Goal: Task Accomplishment & Management: Complete application form

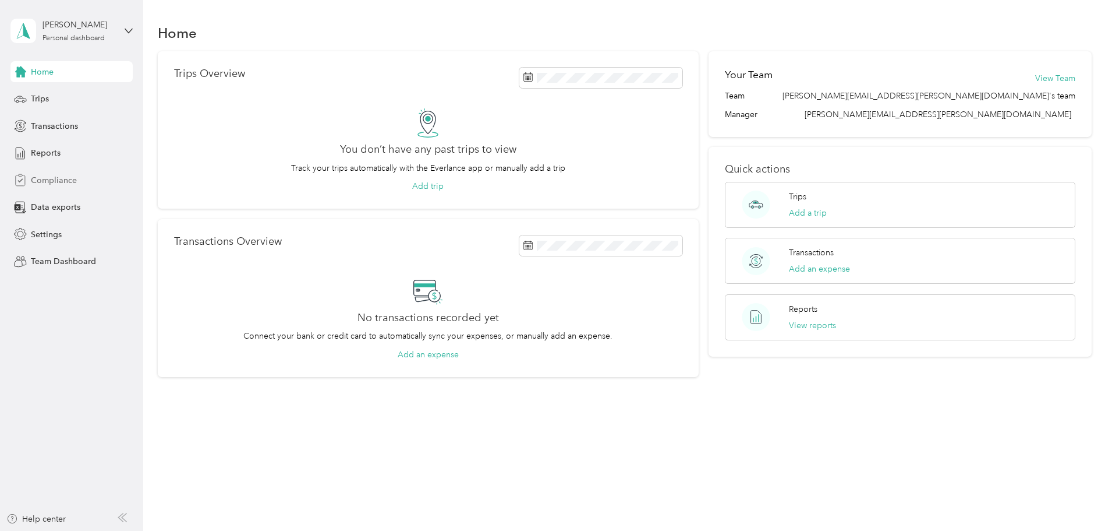
click at [72, 182] on span "Compliance" at bounding box center [54, 180] width 46 height 12
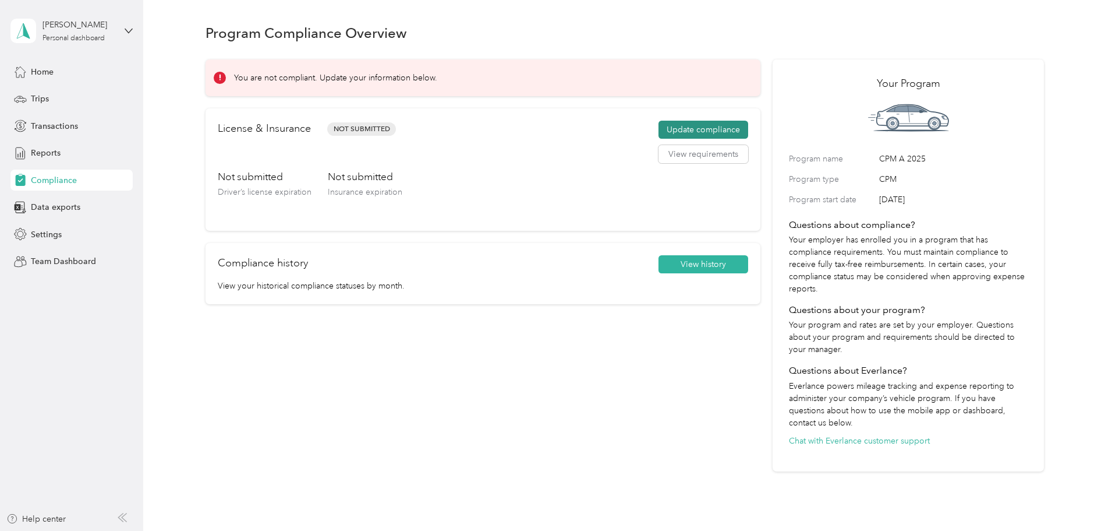
click at [683, 128] on button "Update compliance" at bounding box center [704, 130] width 90 height 19
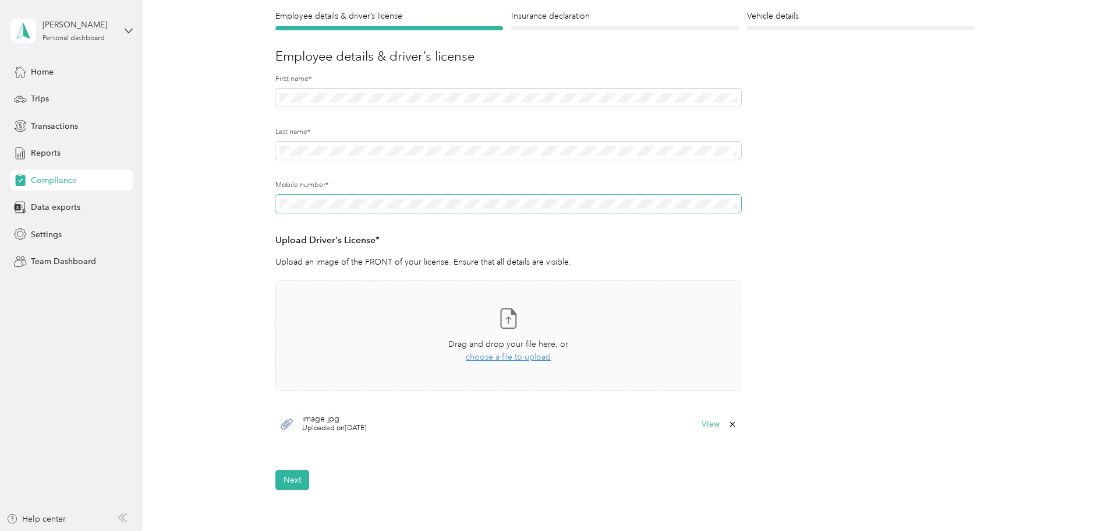
scroll to position [175, 0]
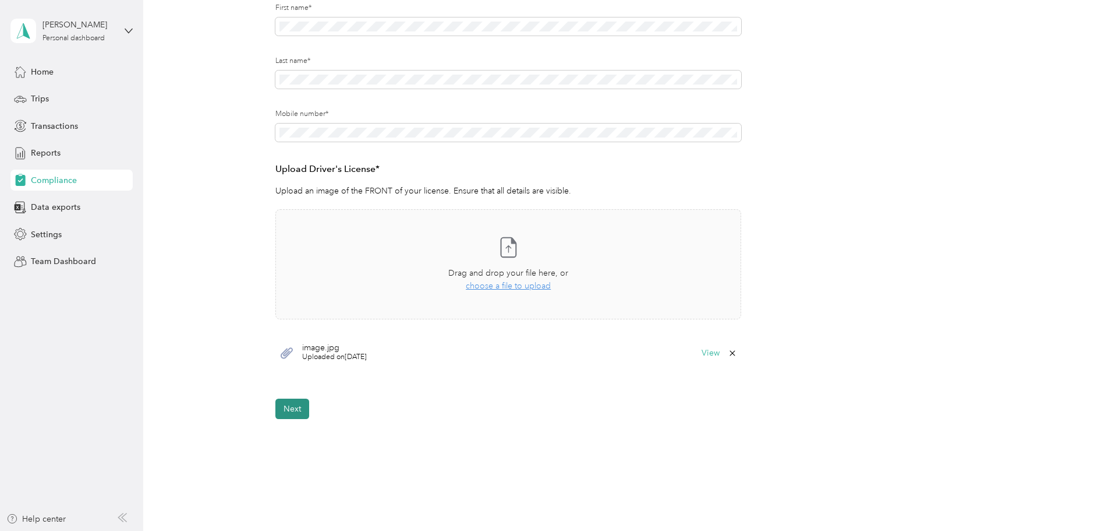
click at [288, 412] on button "Next" at bounding box center [292, 408] width 34 height 20
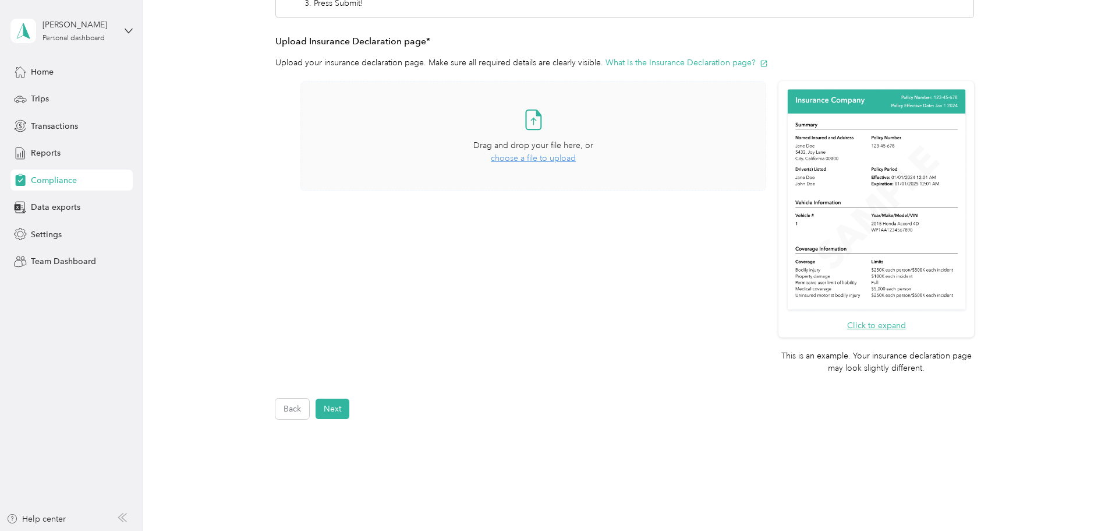
click at [541, 159] on span "choose a file to upload" at bounding box center [533, 158] width 85 height 10
click at [344, 412] on button "Next" at bounding box center [333, 408] width 34 height 20
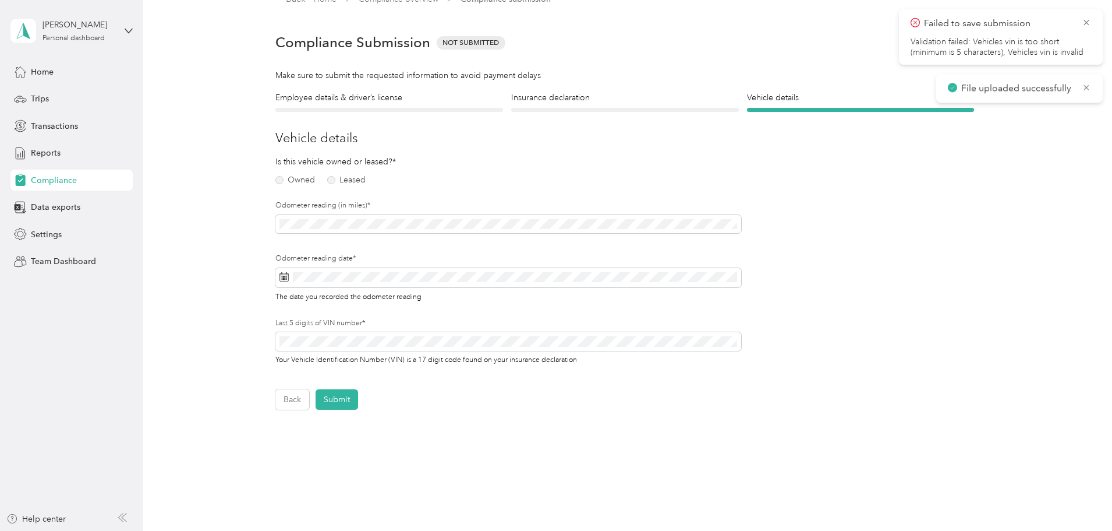
scroll to position [15, 0]
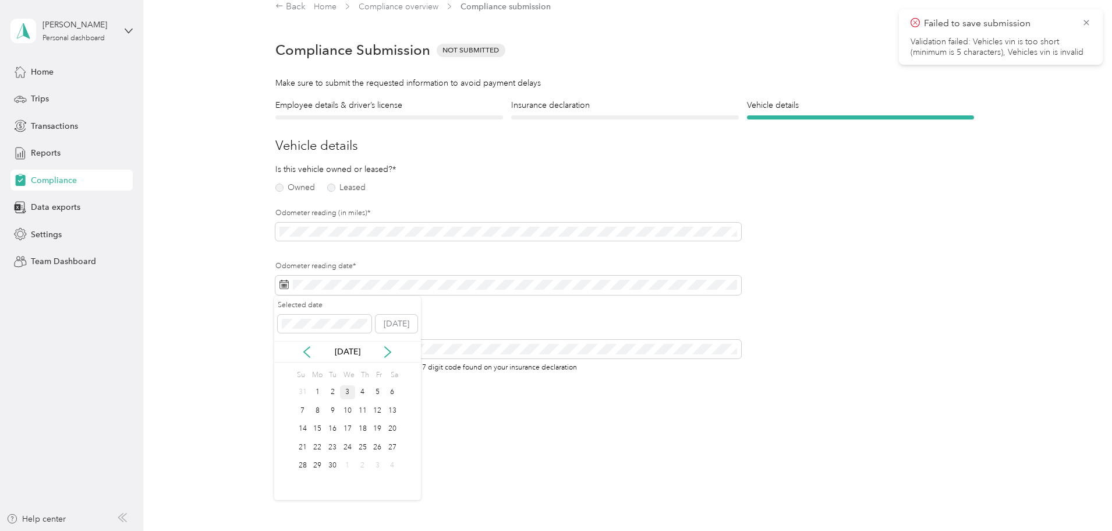
click at [345, 390] on div "3" at bounding box center [347, 392] width 15 height 15
click at [333, 410] on button "Submit" at bounding box center [337, 407] width 43 height 20
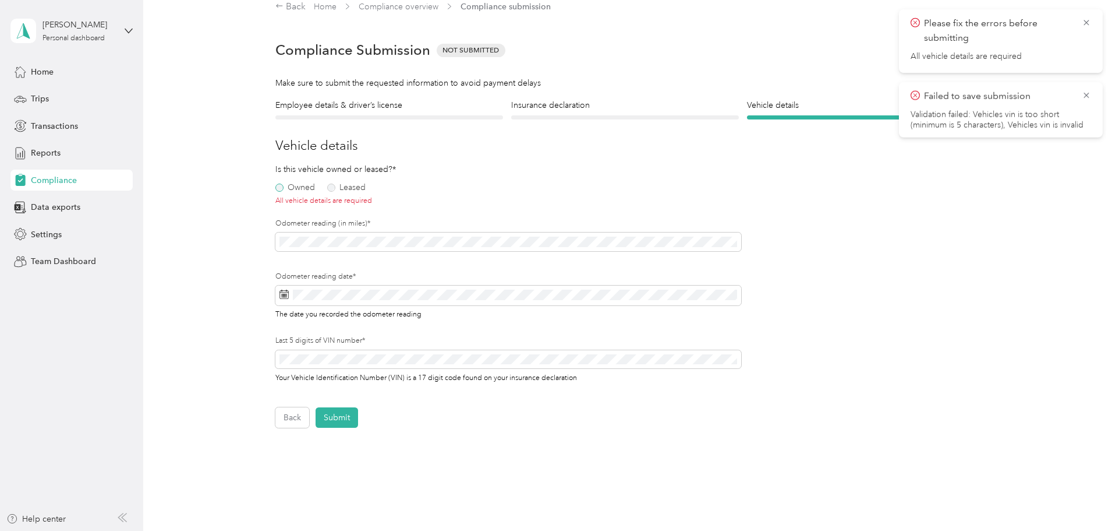
click at [278, 188] on label "Owned" at bounding box center [295, 187] width 40 height 8
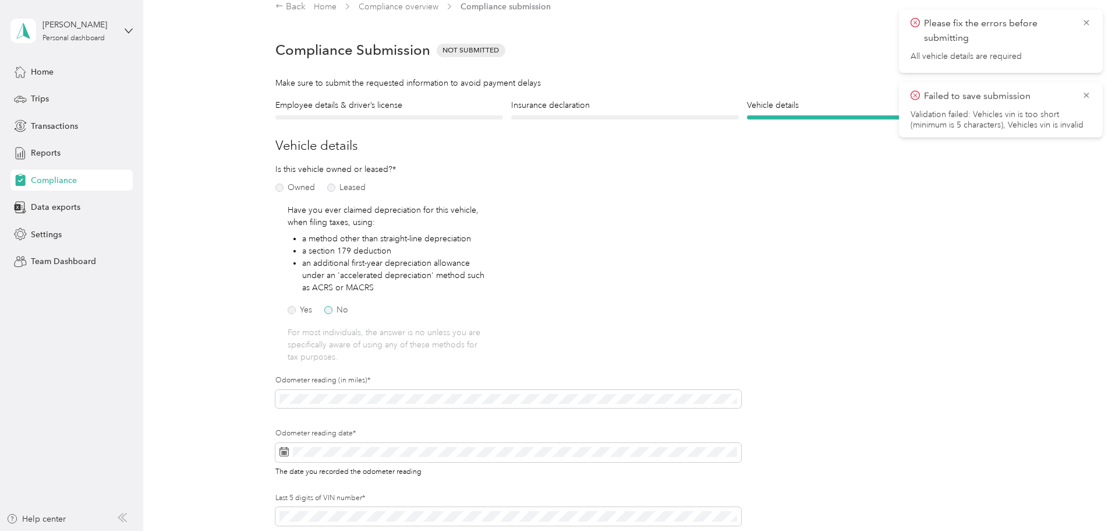
click at [330, 308] on label "No" at bounding box center [336, 310] width 24 height 8
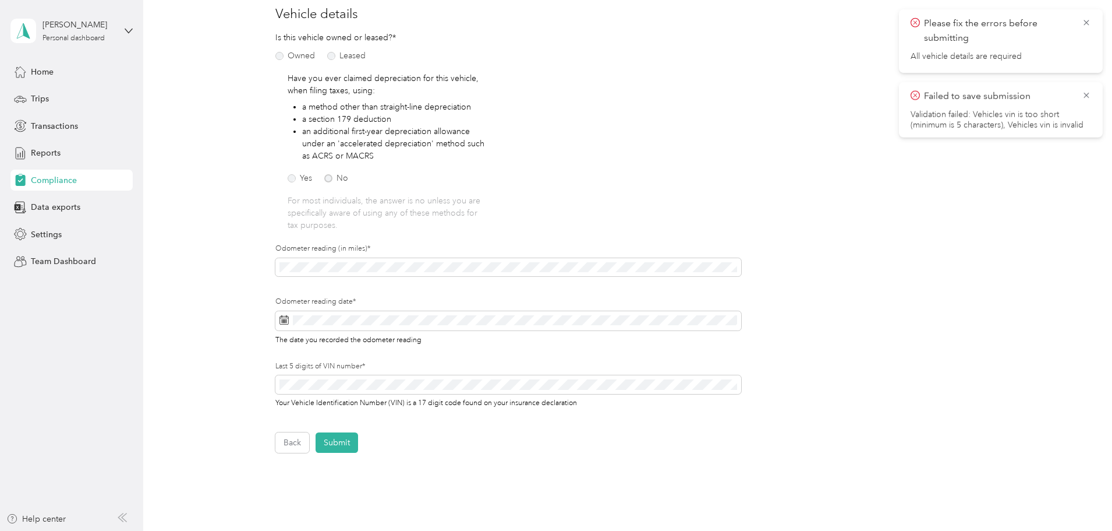
scroll to position [189, 0]
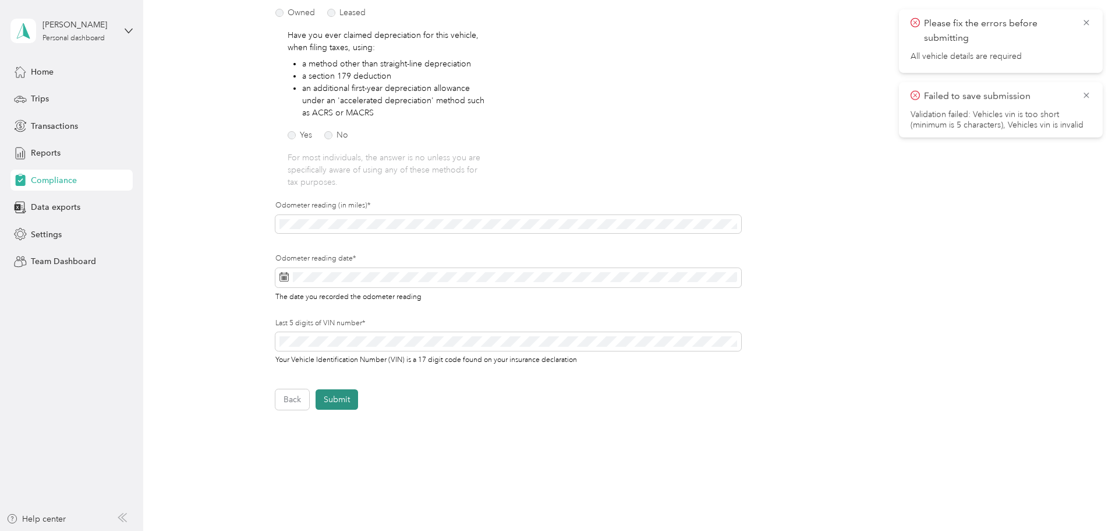
click at [340, 393] on button "Submit" at bounding box center [337, 399] width 43 height 20
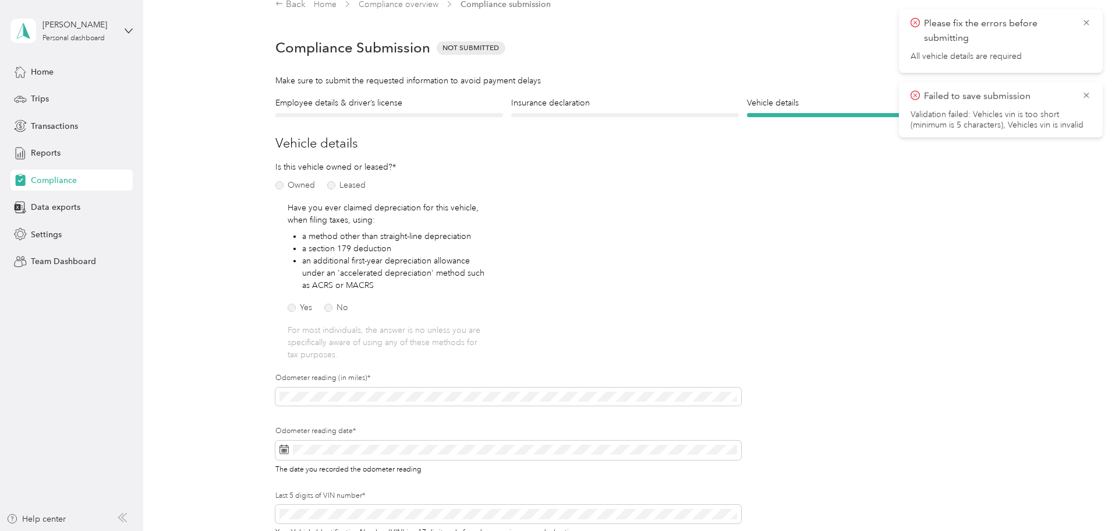
scroll to position [15, 0]
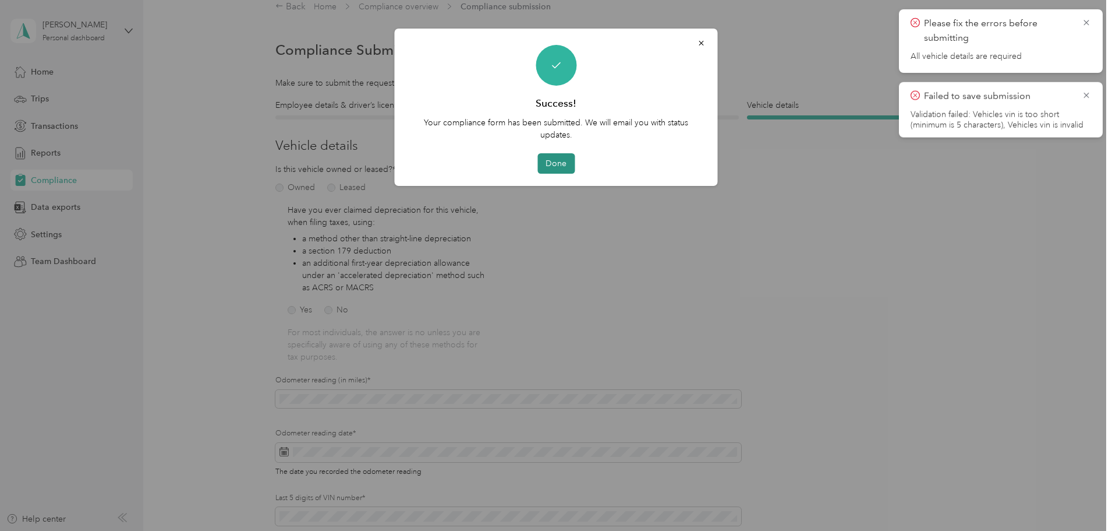
click at [561, 161] on button "Done" at bounding box center [556, 163] width 37 height 20
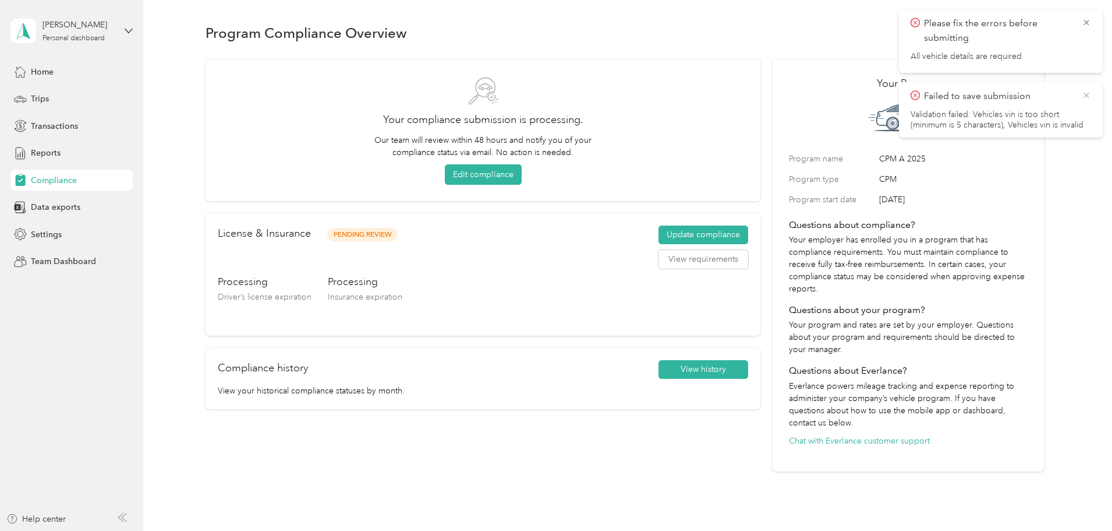
click at [1083, 94] on icon at bounding box center [1086, 95] width 9 height 10
click at [1087, 22] on icon at bounding box center [1086, 22] width 9 height 10
